Goal: Task Accomplishment & Management: Complete application form

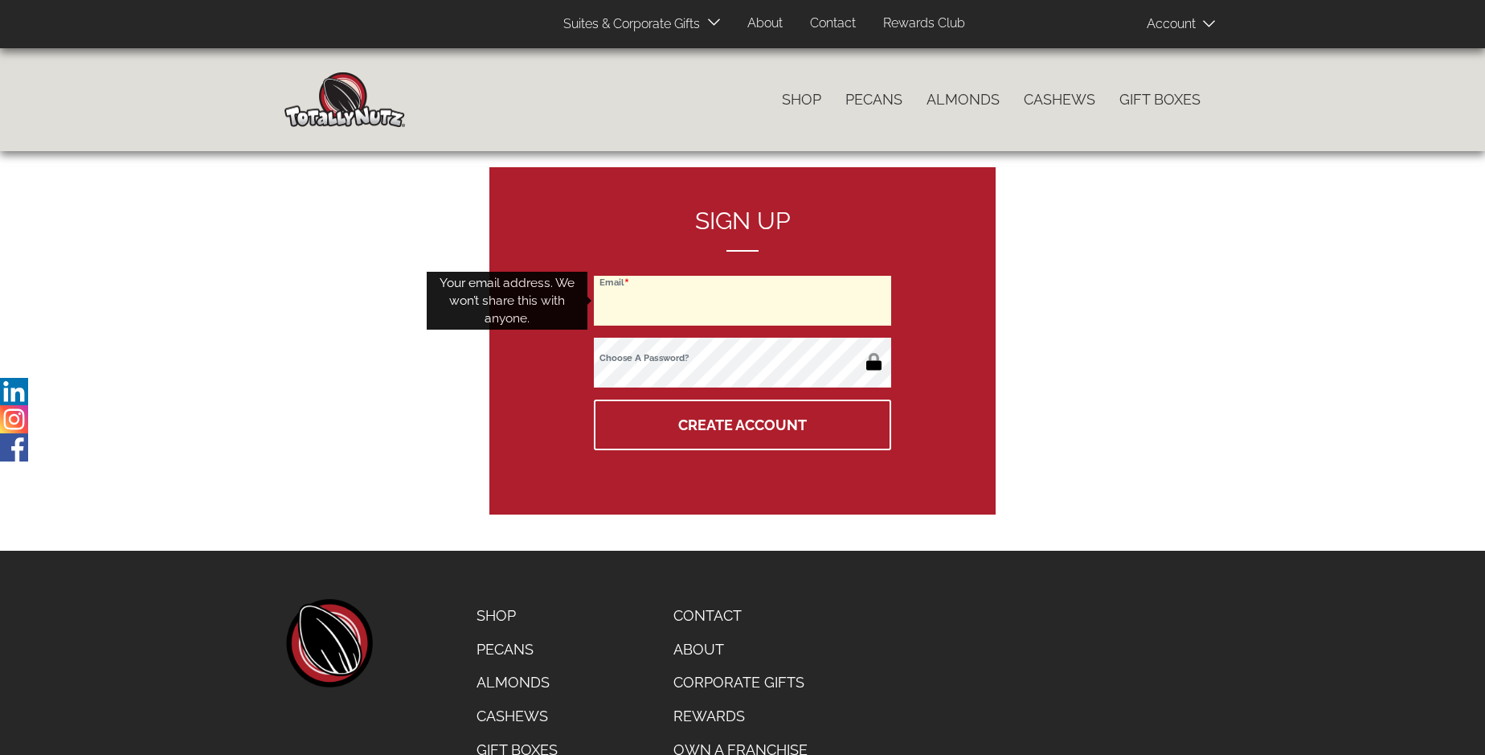
click at [743, 301] on input "Email" at bounding box center [742, 301] width 297 height 50
type input "ymzh248@yahoo.ca"
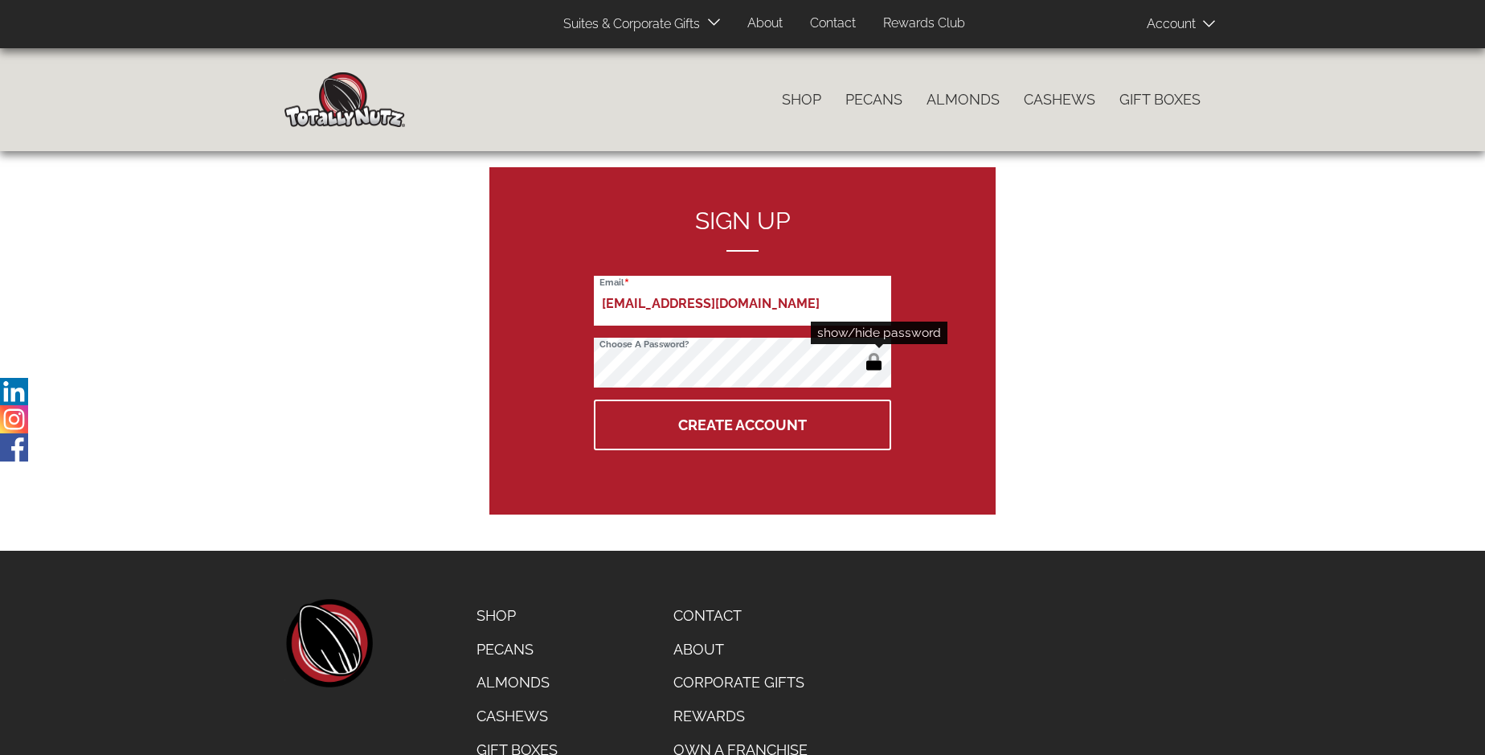
click at [874, 363] on button "button" at bounding box center [874, 363] width 27 height 26
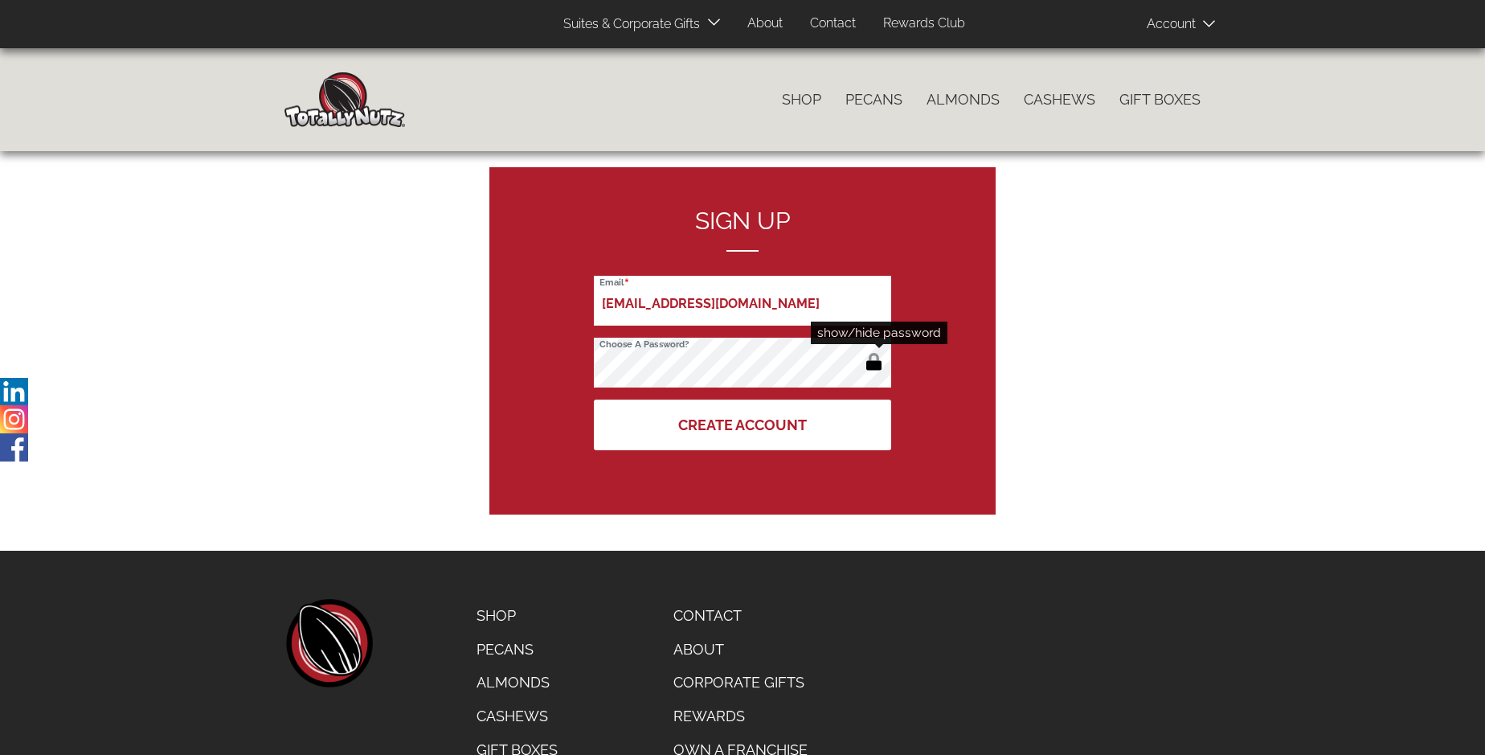
click at [743, 424] on button "Create Account" at bounding box center [742, 424] width 297 height 51
